Goal: Task Accomplishment & Management: Manage account settings

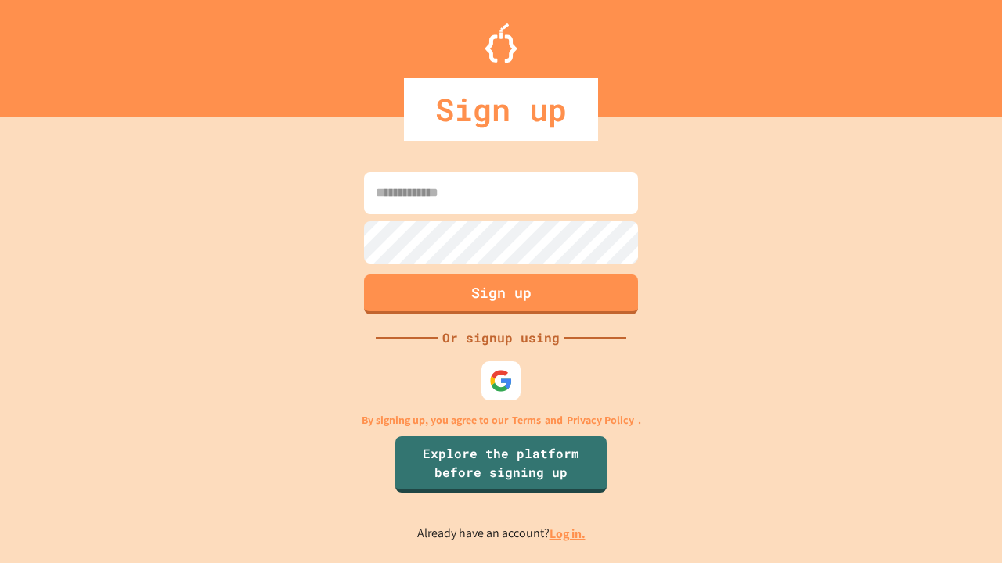
click at [568, 534] on link "Log in." at bounding box center [567, 534] width 36 height 16
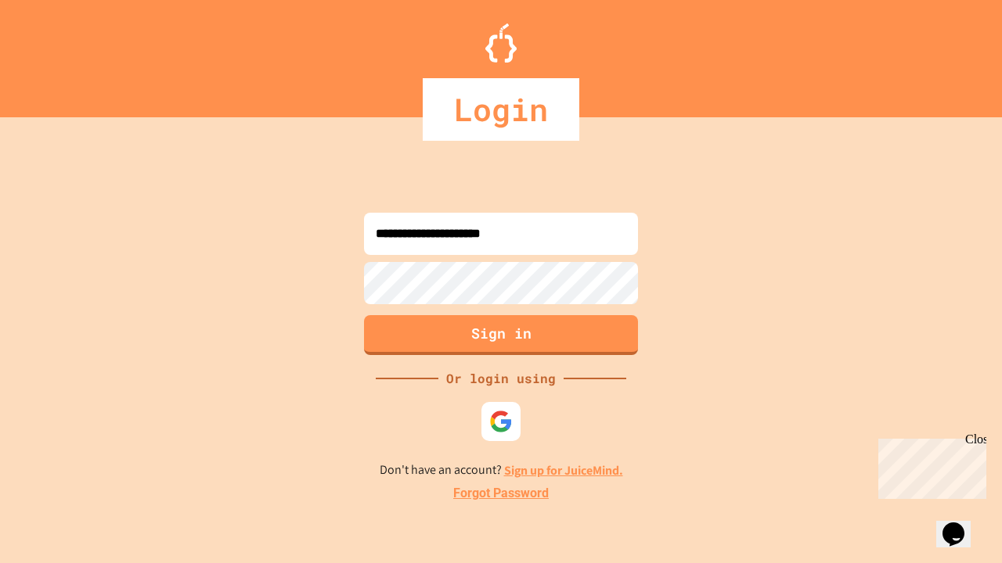
type input "**********"
